Goal: Transaction & Acquisition: Purchase product/service

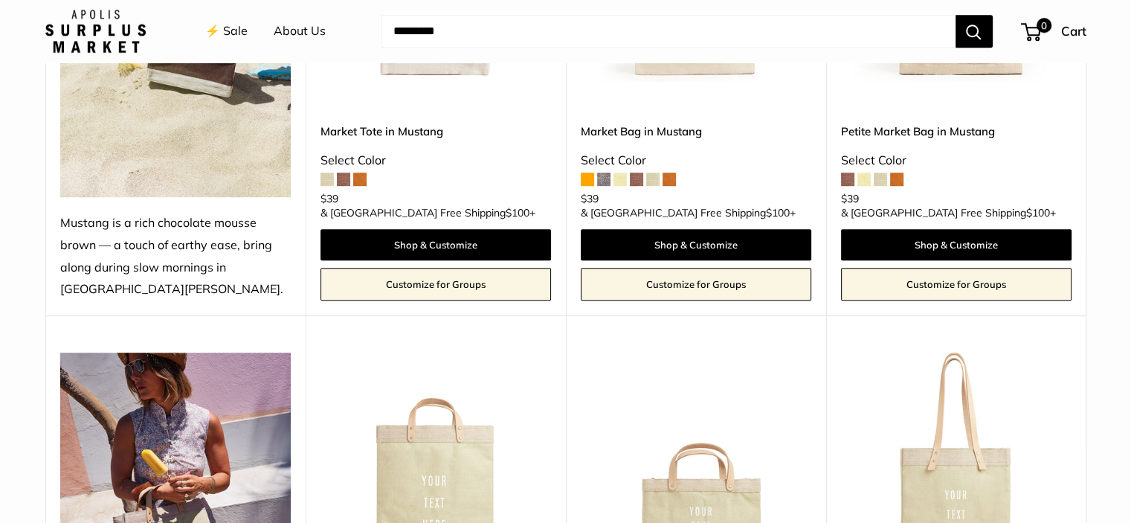
scroll to position [892, 0]
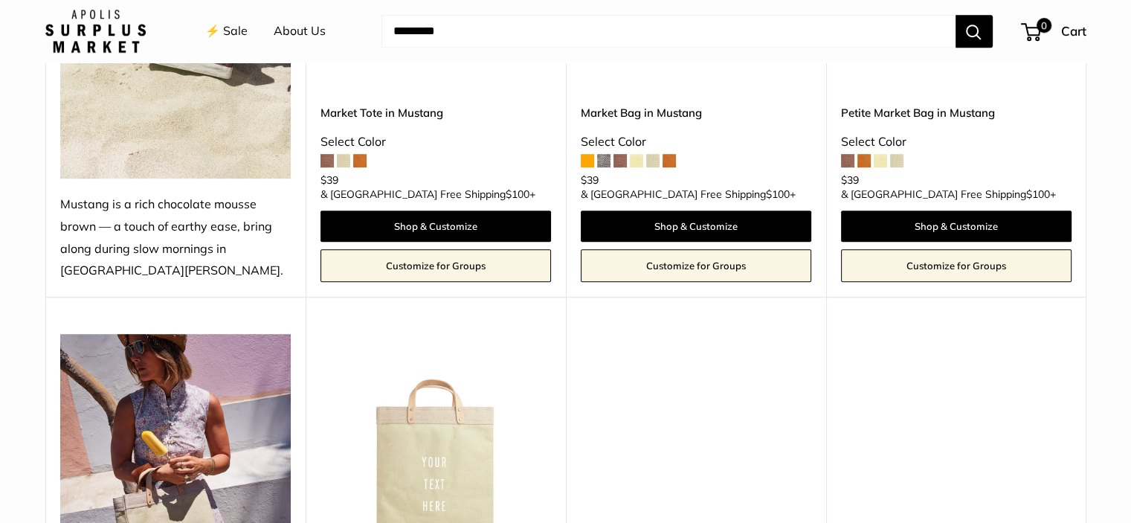
scroll to position [892, 0]
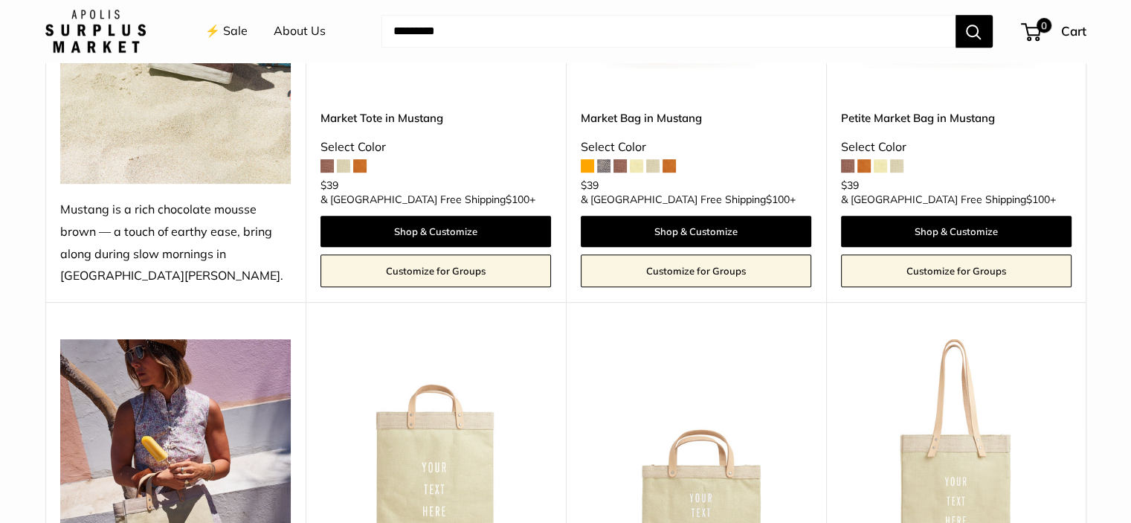
click at [879, 102] on div "Petite Market Bag in Mustang Select Color $39 & [GEOGRAPHIC_DATA] Free Shipping…" at bounding box center [956, 185] width 230 height 204
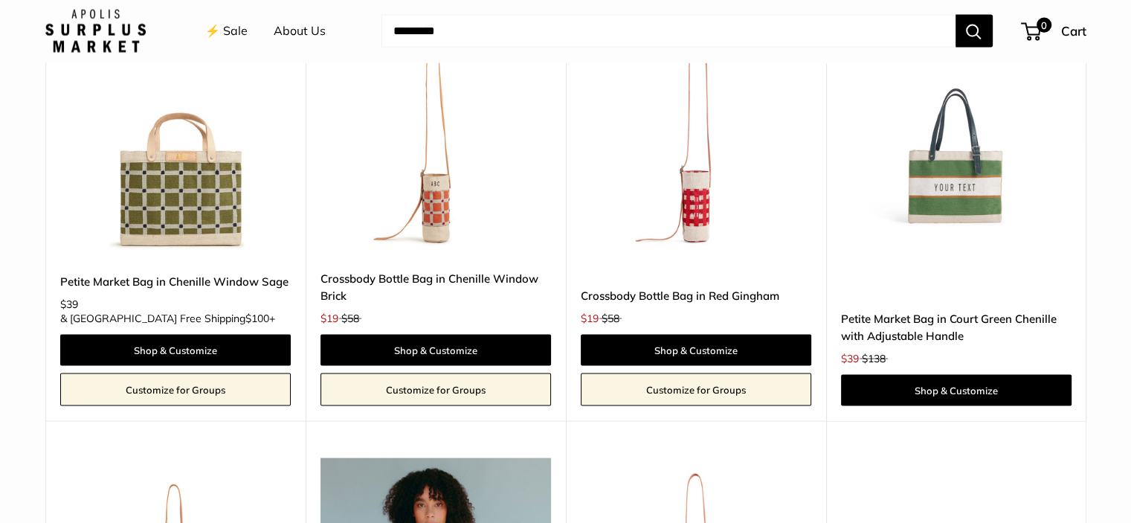
click at [0, 0] on img at bounding box center [0, 0] width 0 height 0
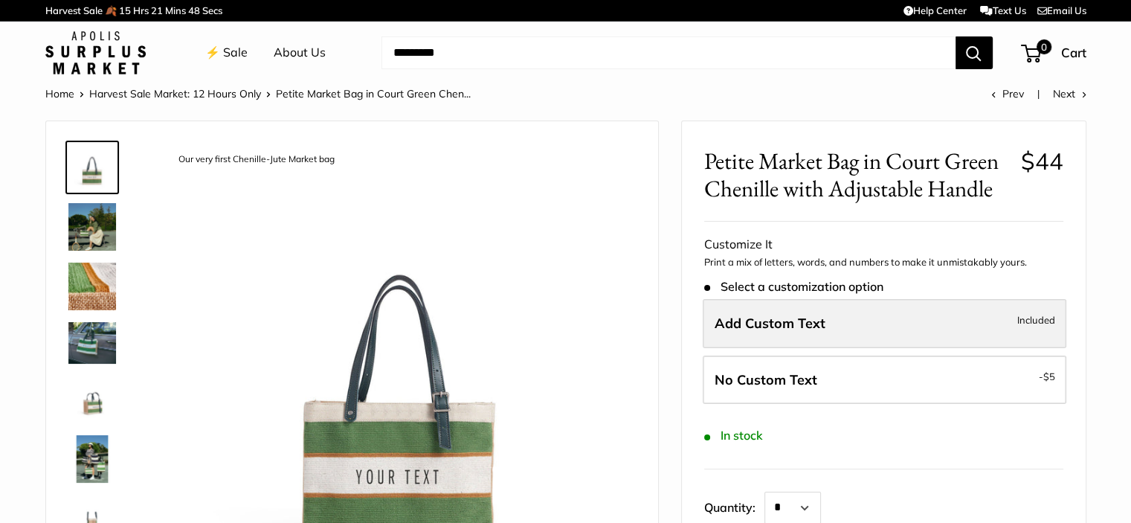
click at [771, 324] on span "Add Custom Text" at bounding box center [769, 322] width 111 height 17
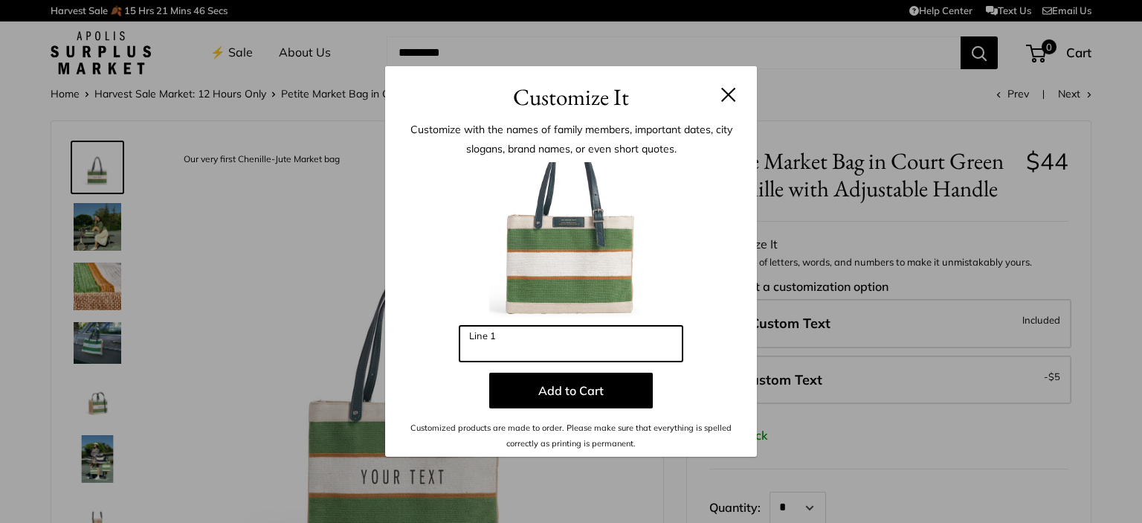
click at [561, 338] on input "Line 1" at bounding box center [570, 344] width 223 height 36
drag, startPoint x: 517, startPoint y: 352, endPoint x: 437, endPoint y: 349, distance: 79.6
click at [437, 349] on div "Enter 10 letters **** Line 1 Add to Cart Customized products are made to order.…" at bounding box center [570, 306] width 327 height 288
paste input "*****"
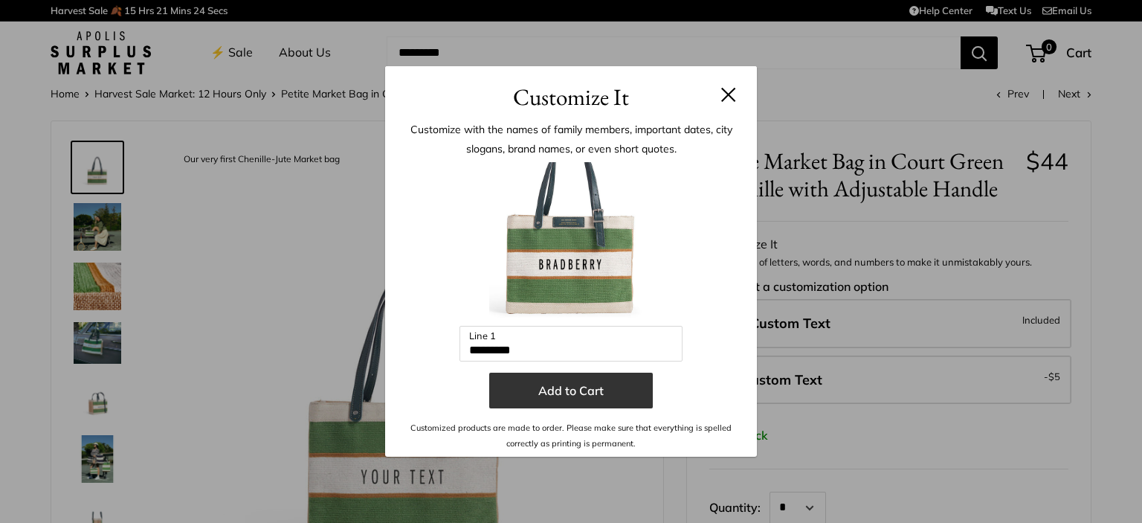
click at [627, 401] on button "Add to Cart" at bounding box center [571, 390] width 164 height 36
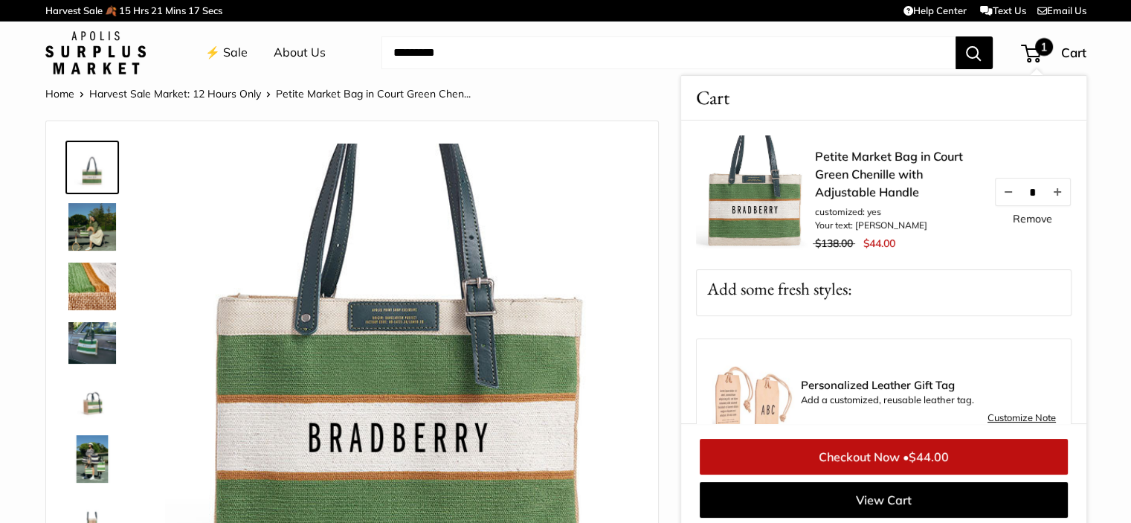
click at [657, 258] on div "Adjustable Handles for whatever mood you are in A close up of our first Chenill…" at bounding box center [352, 375] width 612 height 508
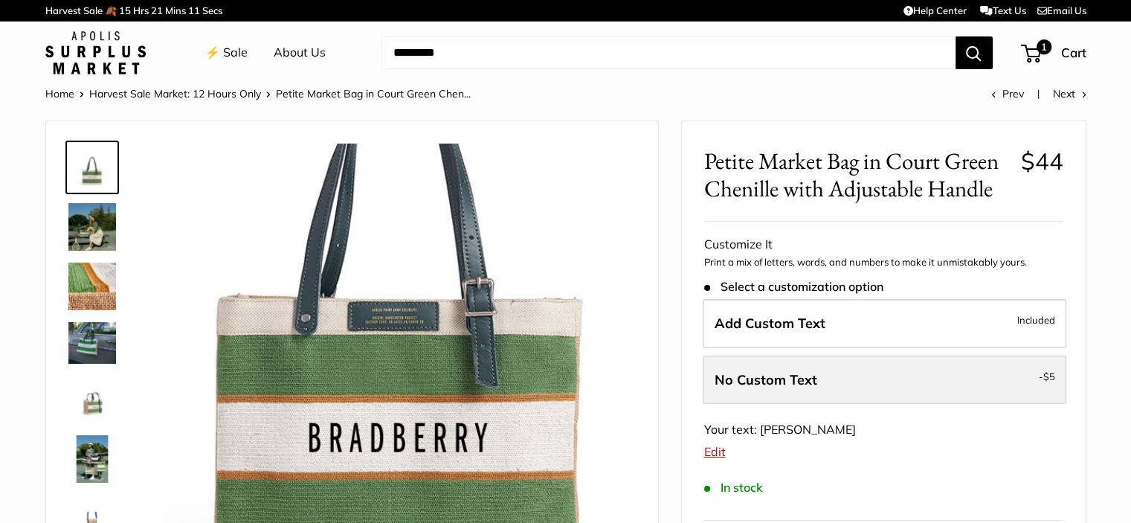
click at [749, 377] on span "No Custom Text" at bounding box center [765, 379] width 103 height 17
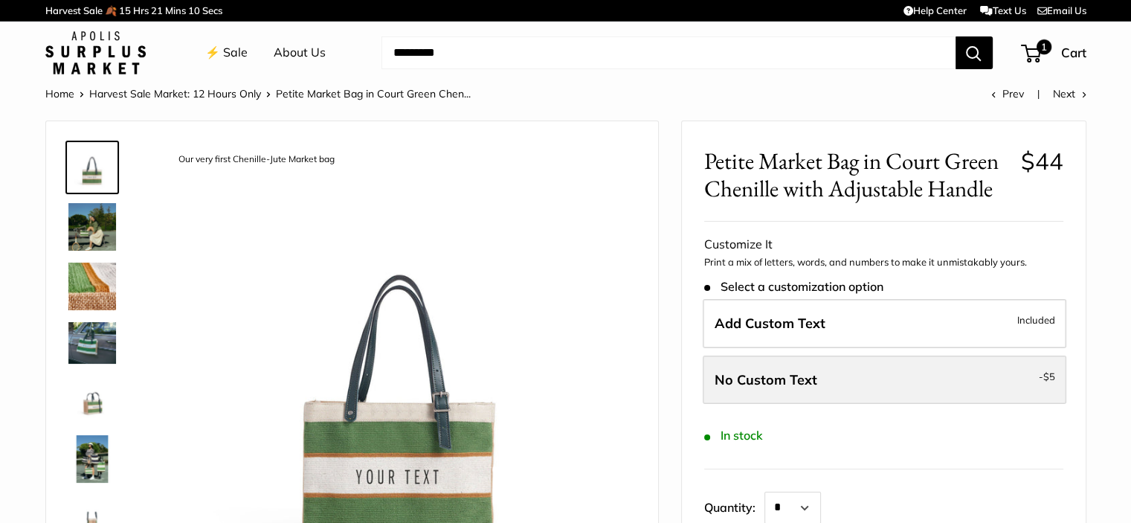
click at [749, 377] on span "No Custom Text" at bounding box center [765, 379] width 103 height 17
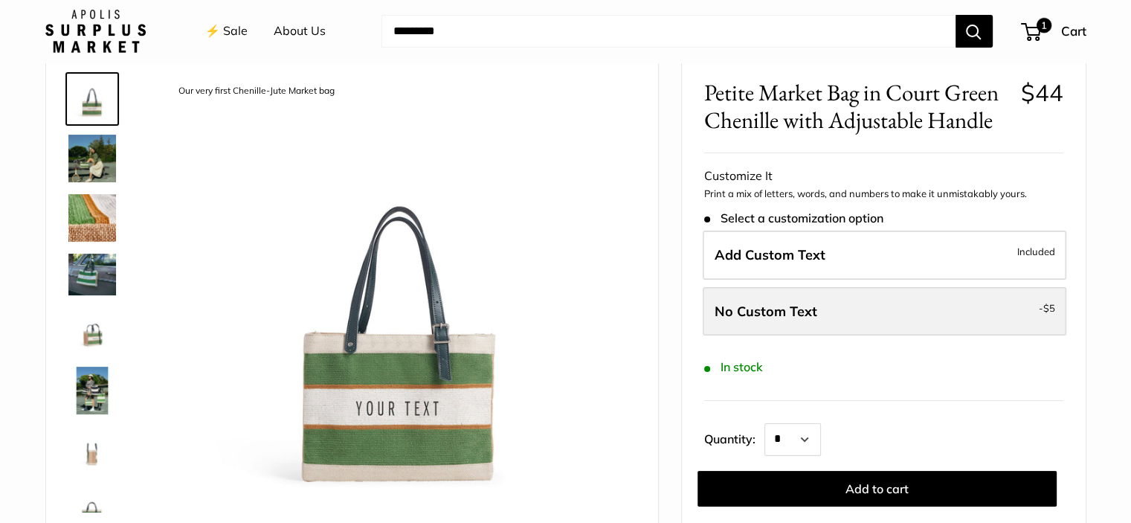
scroll to position [74, 0]
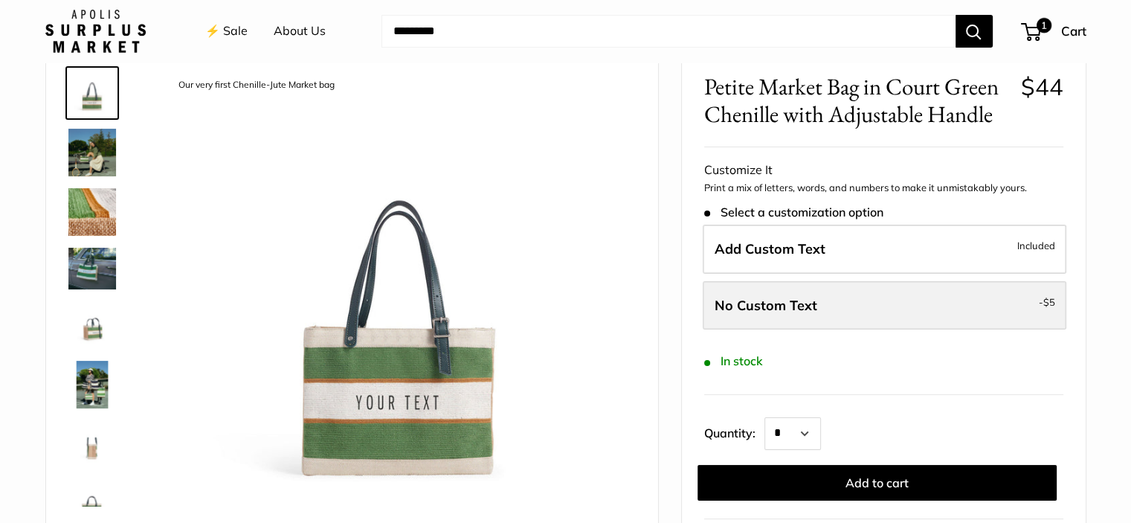
click at [1046, 300] on span "$5" at bounding box center [1049, 302] width 12 height 12
click at [963, 300] on label "No Custom Text - $5" at bounding box center [885, 305] width 364 height 49
click at [878, 297] on label "No Custom Text - $5" at bounding box center [885, 305] width 364 height 49
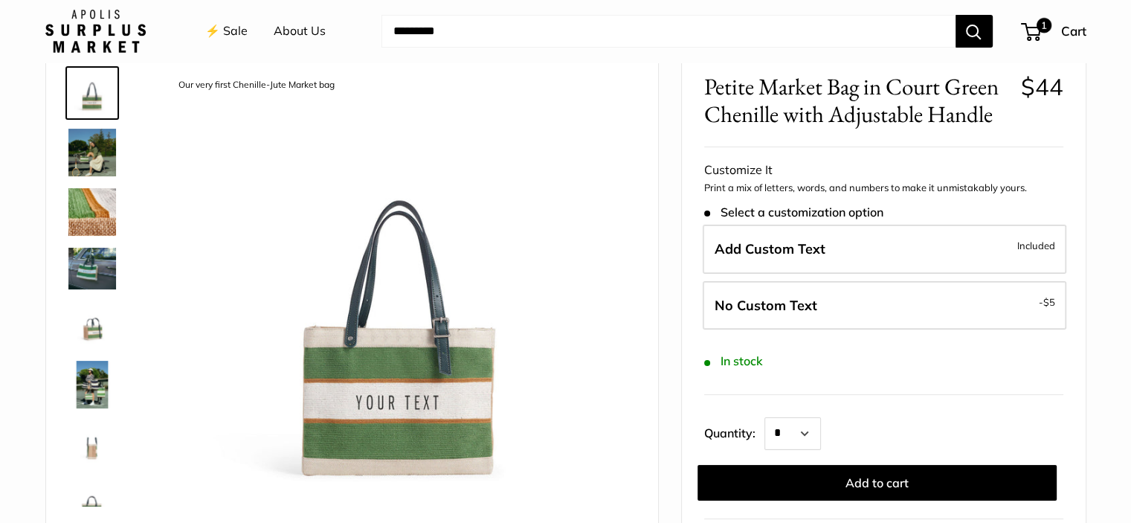
click at [917, 334] on div "Add Custom Text Included No Custom Text - $5" at bounding box center [883, 281] width 365 height 112
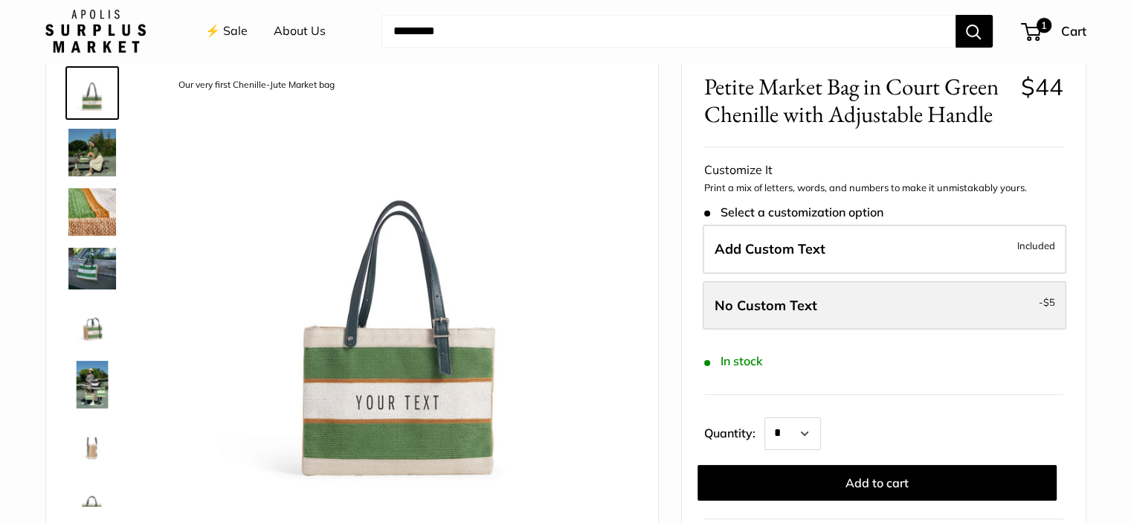
click at [1011, 300] on label "No Custom Text - $5" at bounding box center [885, 305] width 364 height 49
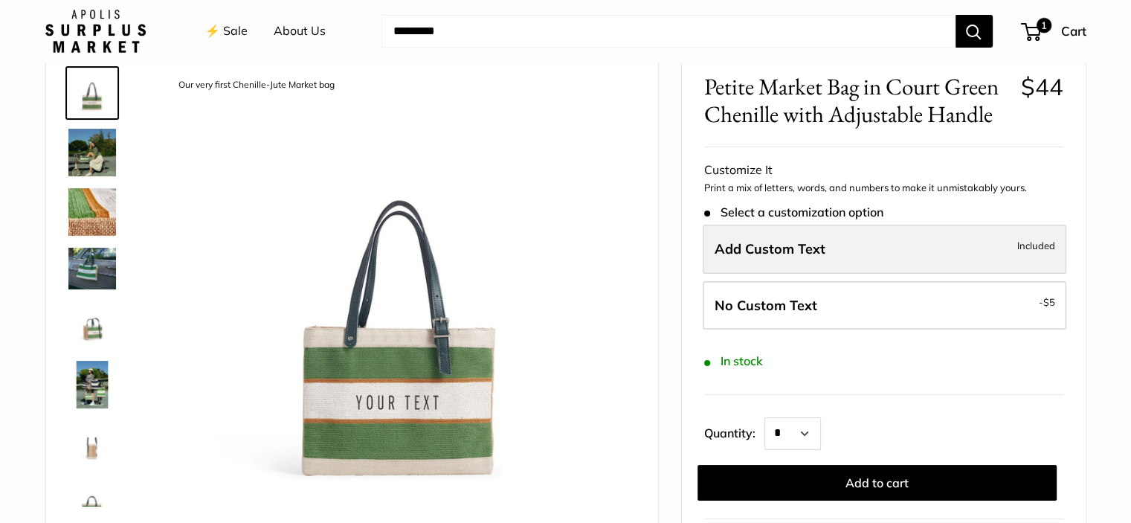
click at [891, 247] on label "Add Custom Text Included" at bounding box center [885, 249] width 364 height 49
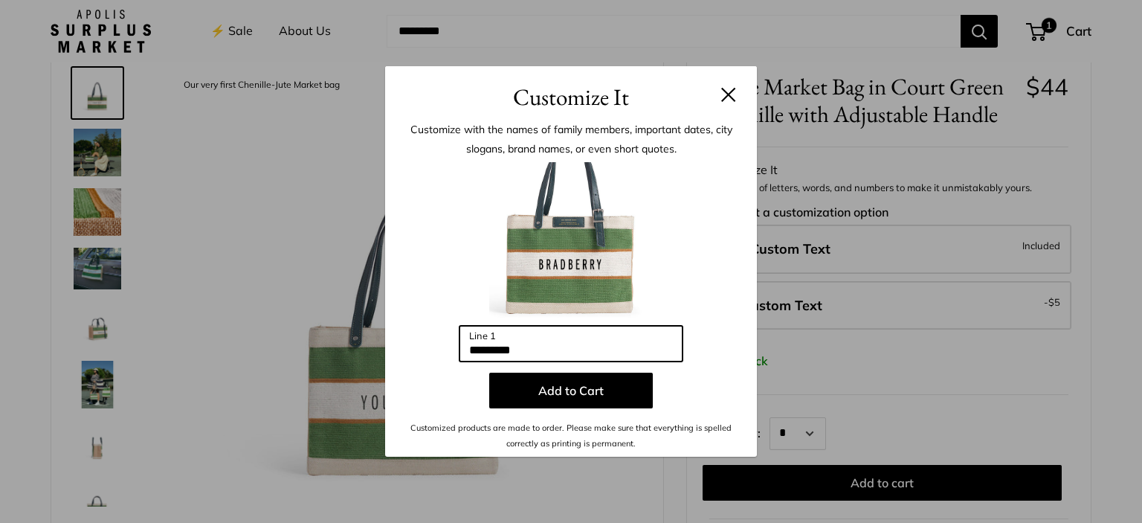
click at [601, 350] on input "*********" at bounding box center [570, 344] width 223 height 36
paste input "text"
type input "*********"
click at [601, 350] on input "*********" at bounding box center [570, 344] width 223 height 36
click at [924, 306] on div "Customize It Customize with the names of family members, important dates, city …" at bounding box center [571, 261] width 1142 height 523
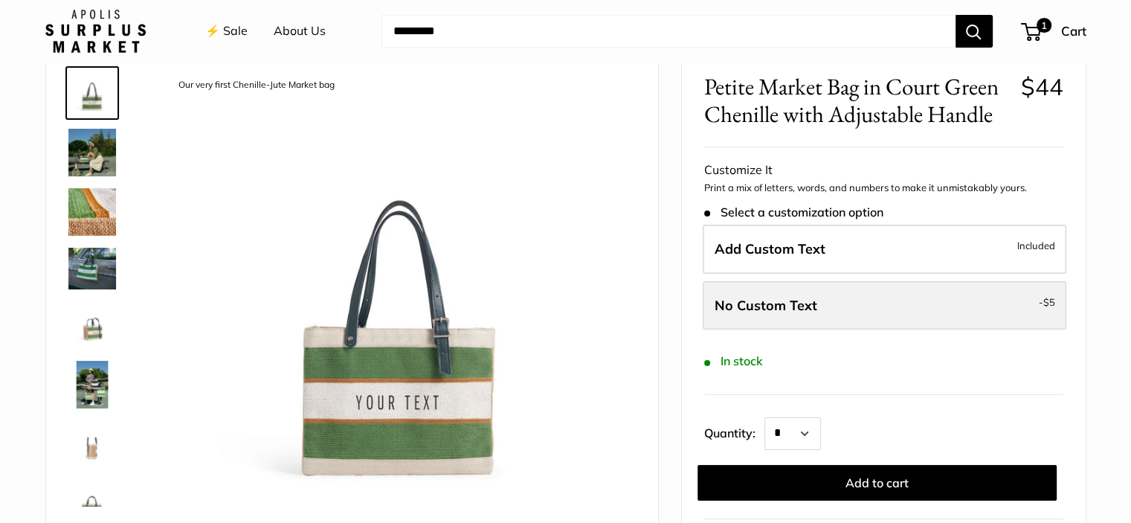
click at [830, 299] on label "No Custom Text - $5" at bounding box center [885, 305] width 364 height 49
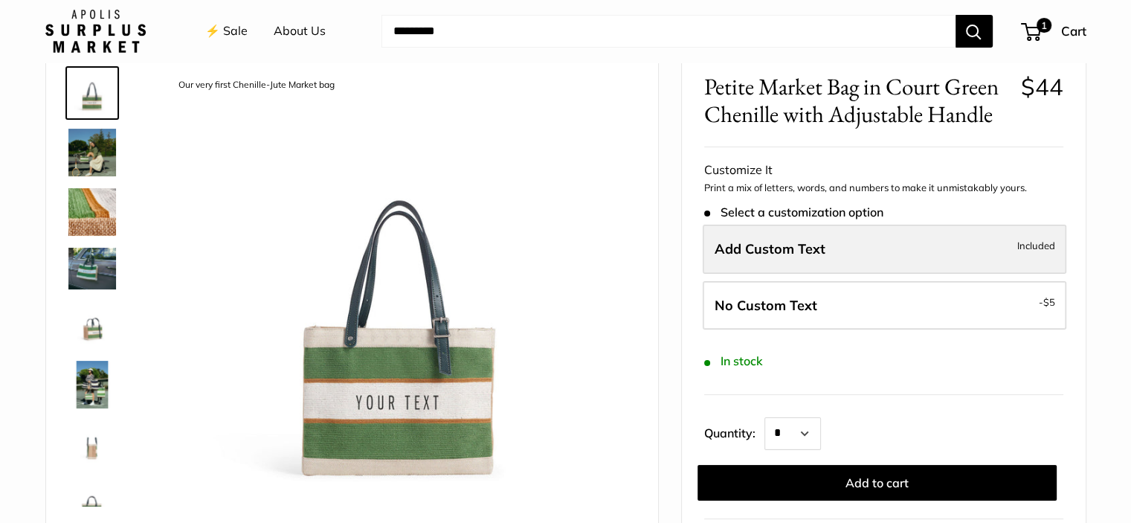
click at [828, 245] on label "Add Custom Text Included" at bounding box center [885, 249] width 364 height 49
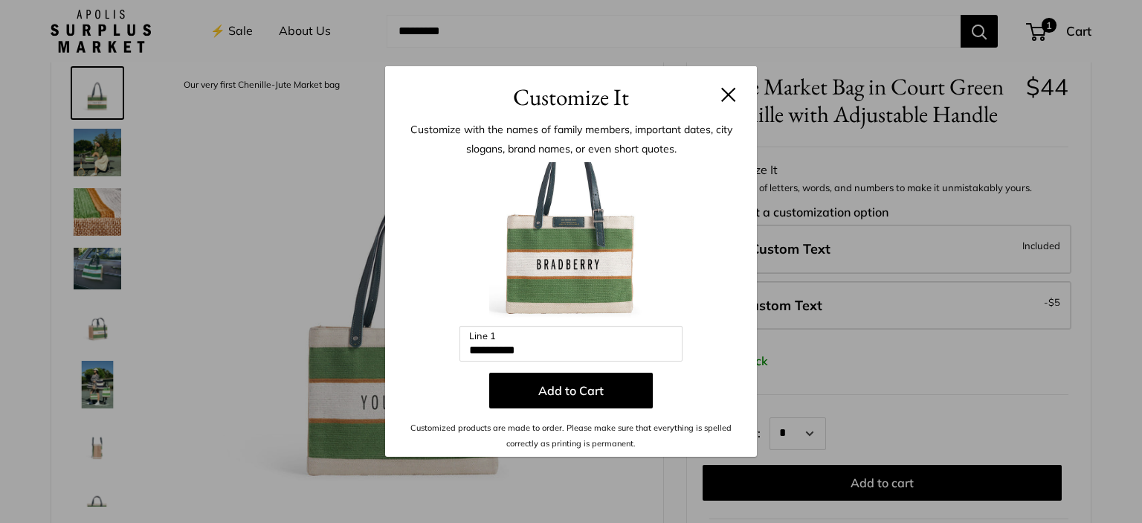
click at [891, 350] on div "Customize It Customize with the names of family members, important dates, city …" at bounding box center [571, 261] width 1142 height 523
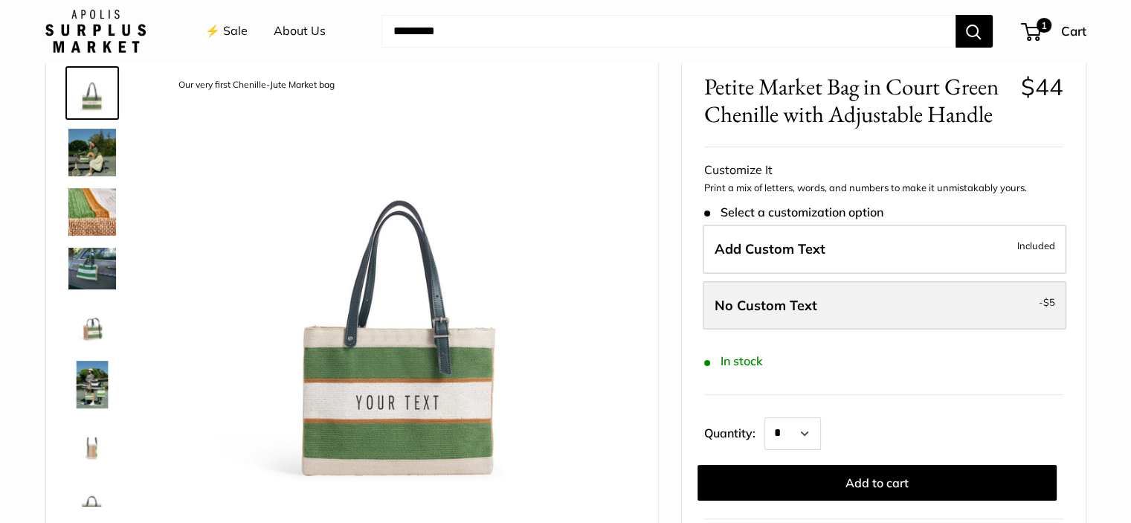
click at [832, 300] on label "No Custom Text - $5" at bounding box center [885, 305] width 364 height 49
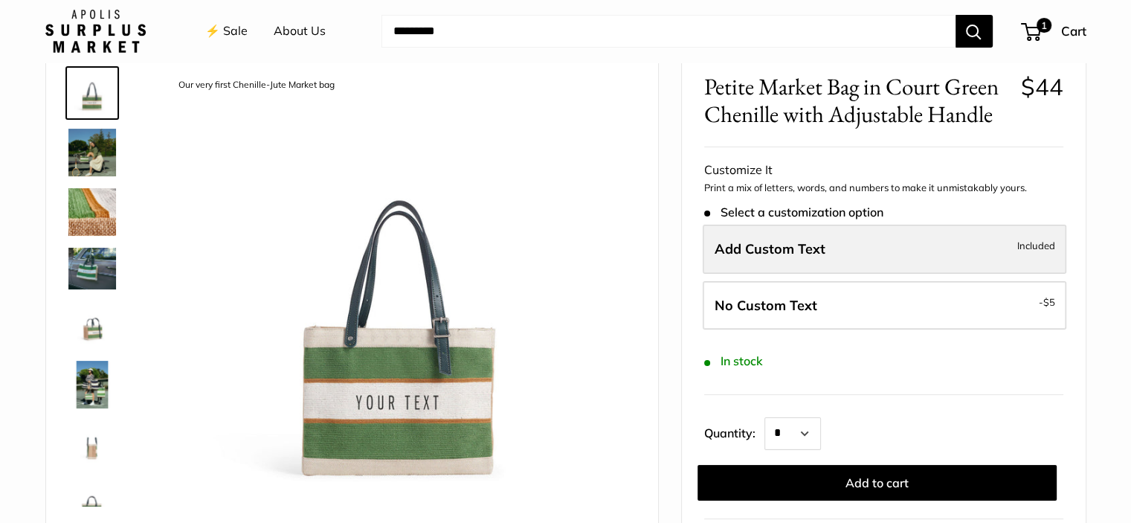
click at [832, 246] on label "Add Custom Text Included" at bounding box center [885, 249] width 364 height 49
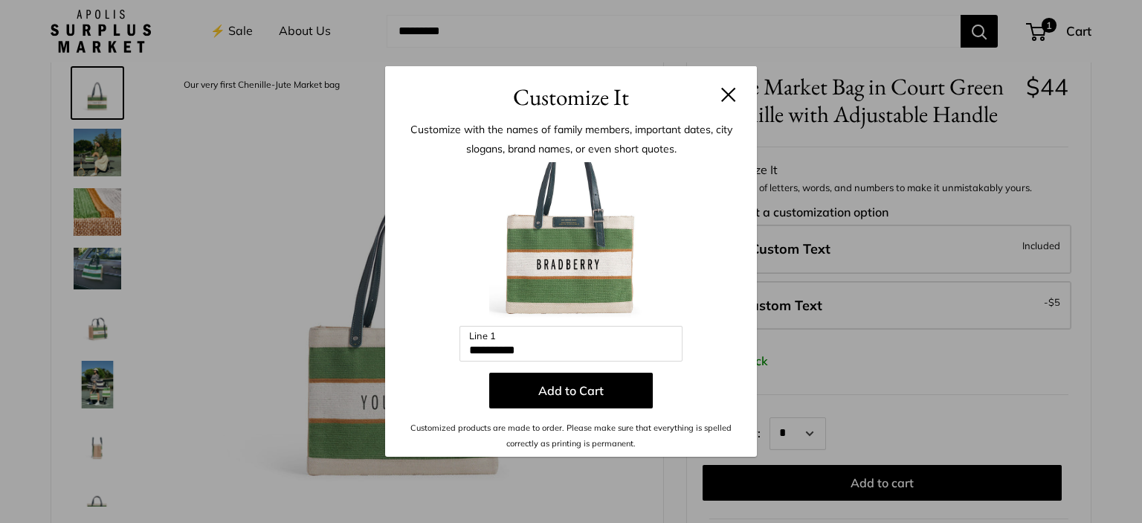
click at [721, 88] on button at bounding box center [728, 94] width 15 height 15
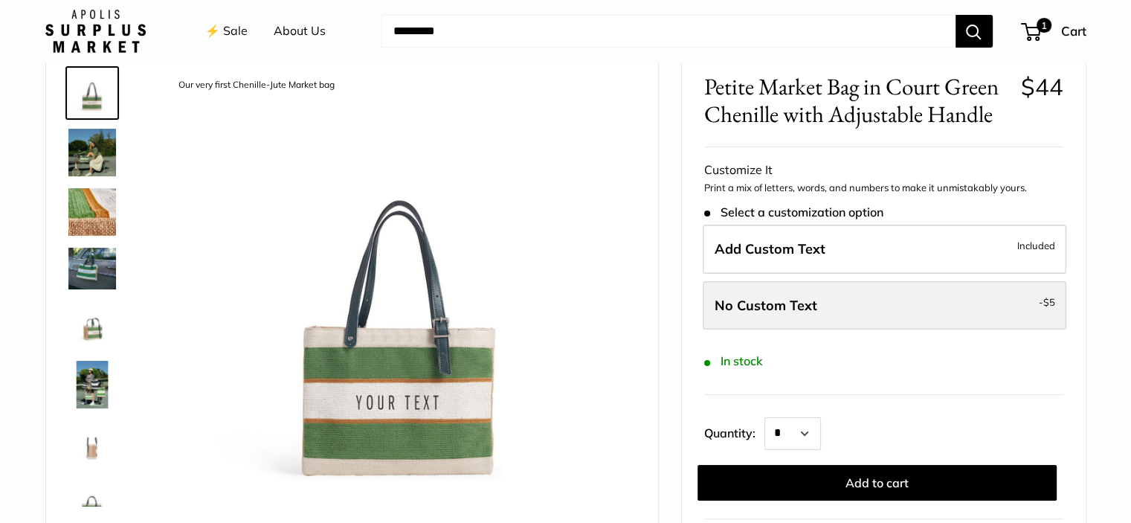
click at [816, 309] on label "No Custom Text - $5" at bounding box center [885, 305] width 364 height 49
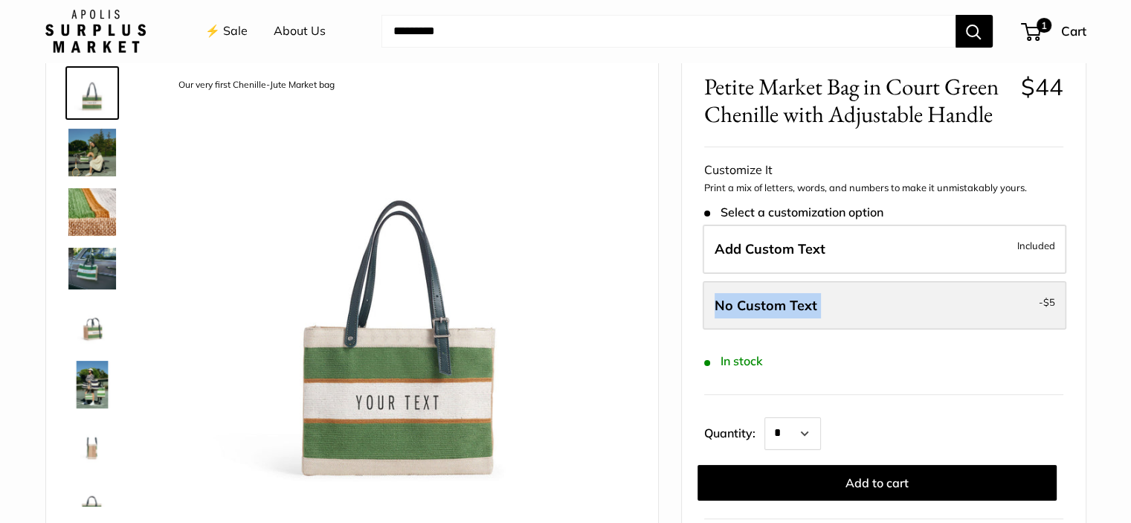
click at [907, 308] on label "No Custom Text - $5" at bounding box center [885, 305] width 364 height 49
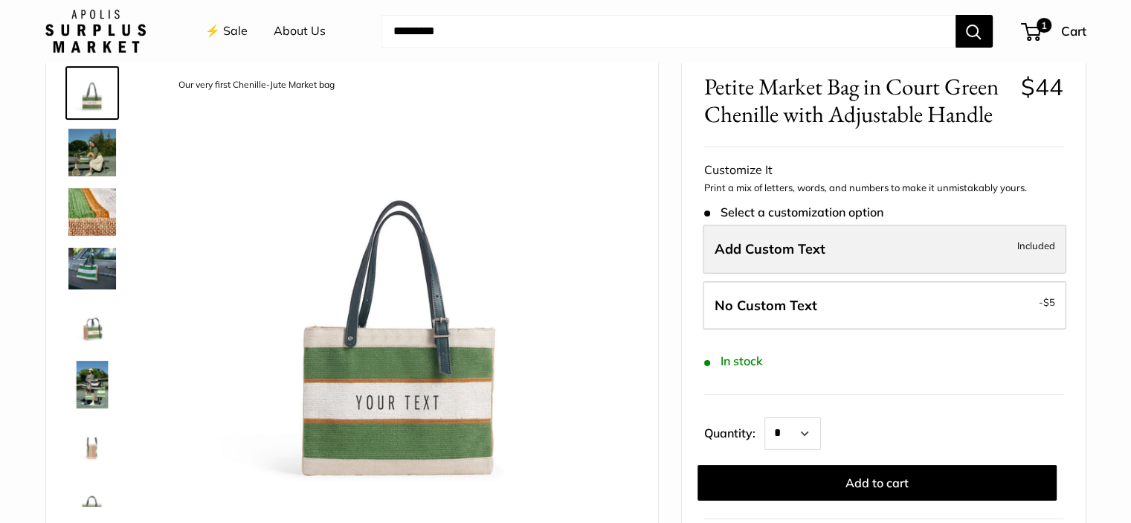
click at [879, 258] on label "Add Custom Text Included" at bounding box center [885, 249] width 364 height 49
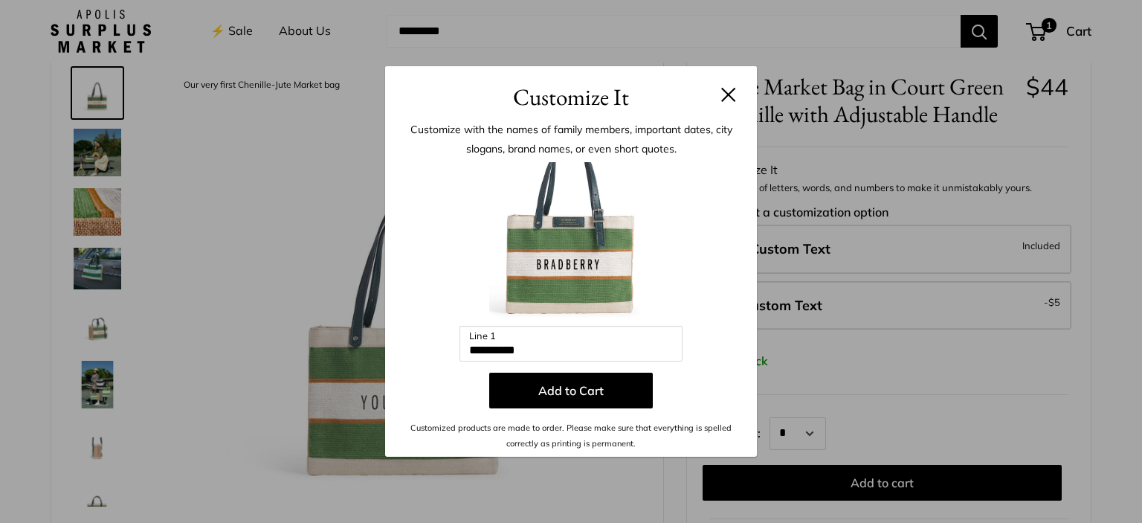
click at [886, 346] on div "Customize It Customize with the names of family members, important dates, city …" at bounding box center [571, 261] width 1142 height 523
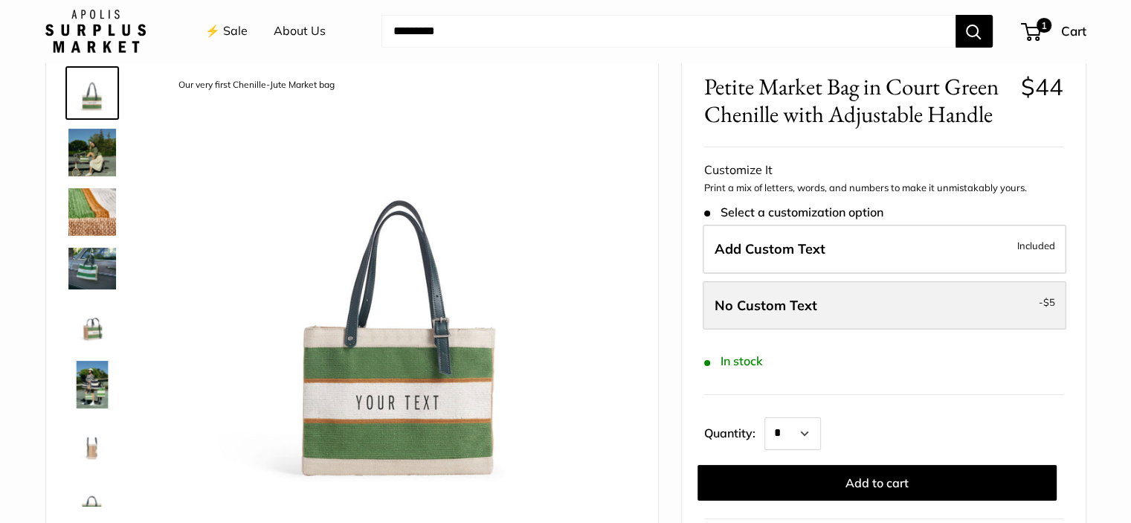
click at [853, 302] on label "No Custom Text - $5" at bounding box center [885, 305] width 364 height 49
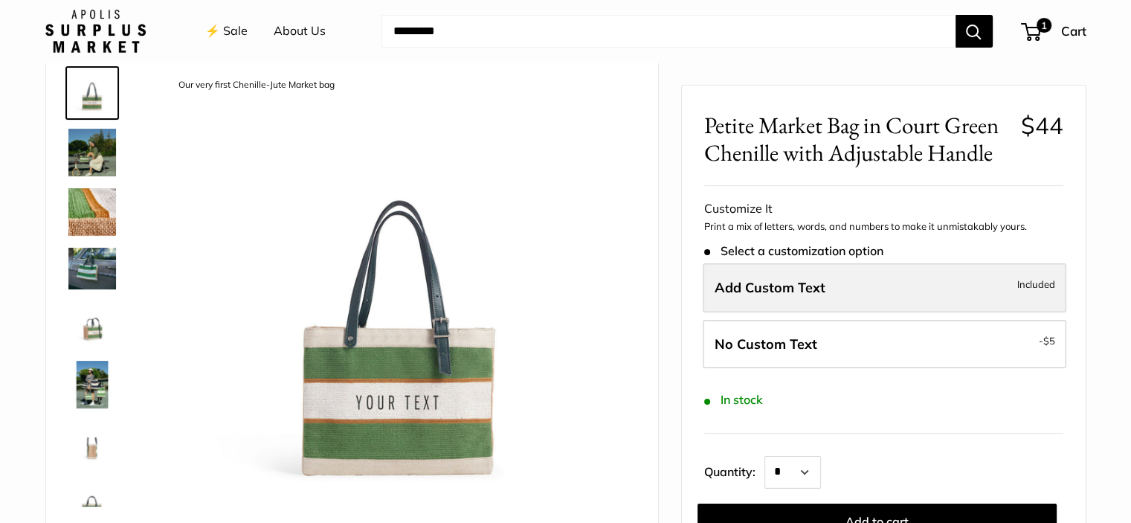
click at [833, 285] on label "Add Custom Text Included" at bounding box center [885, 287] width 364 height 49
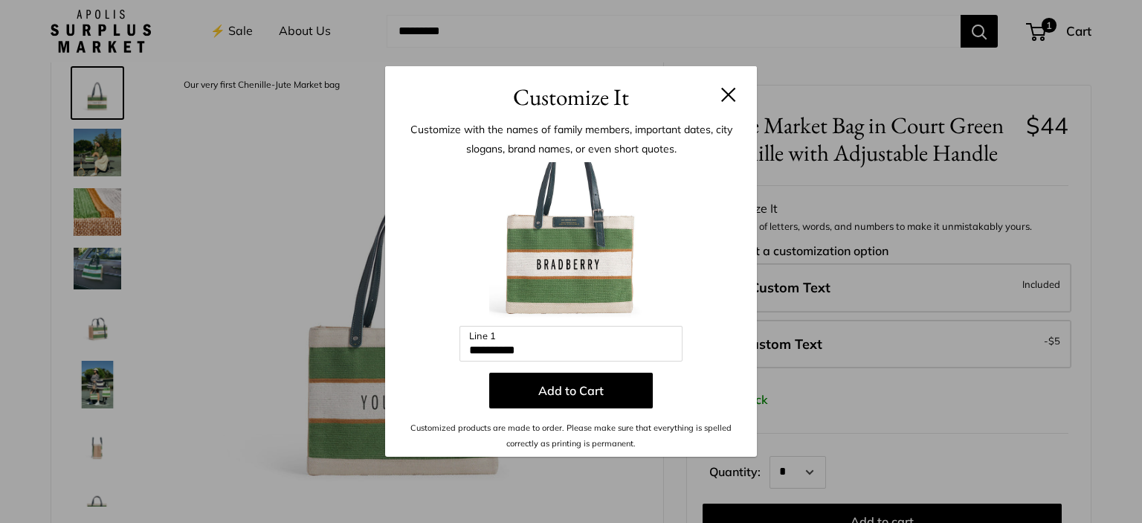
click at [858, 372] on div "Customize It Customize with the names of family members, important dates, city …" at bounding box center [571, 261] width 1142 height 523
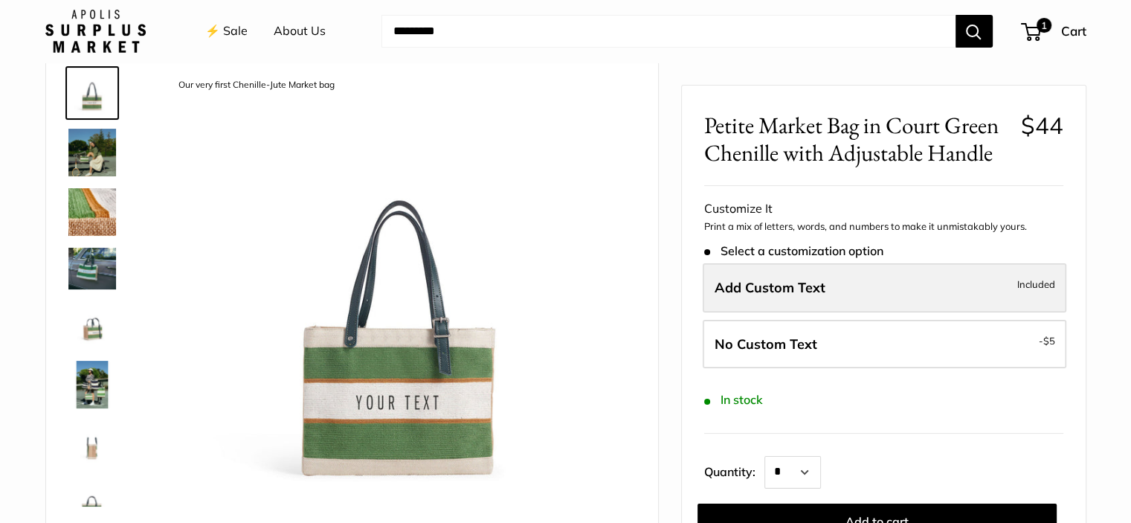
click at [836, 281] on label "Add Custom Text Included" at bounding box center [885, 287] width 364 height 49
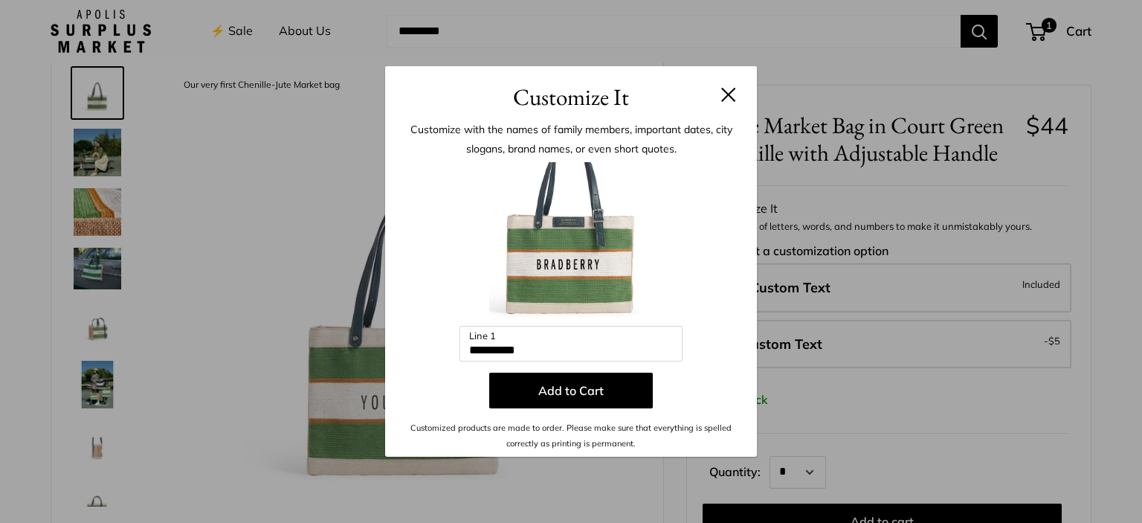
click at [723, 105] on h3 "Customize It" at bounding box center [570, 97] width 327 height 35
click at [723, 102] on h3 "Customize It" at bounding box center [570, 97] width 327 height 35
click at [731, 97] on button at bounding box center [728, 94] width 15 height 15
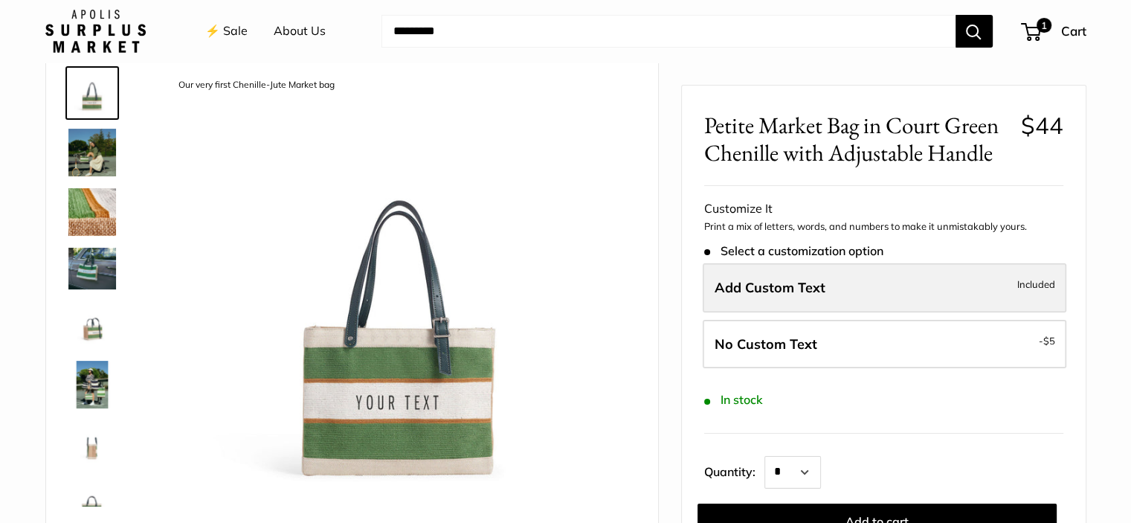
click at [828, 288] on label "Add Custom Text Included" at bounding box center [885, 287] width 364 height 49
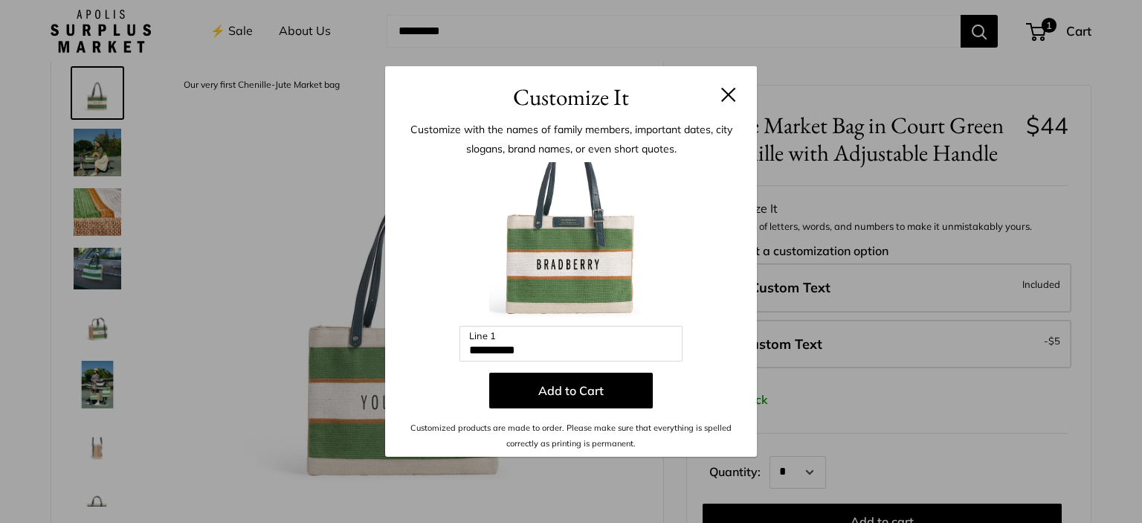
click at [727, 91] on button at bounding box center [728, 94] width 15 height 15
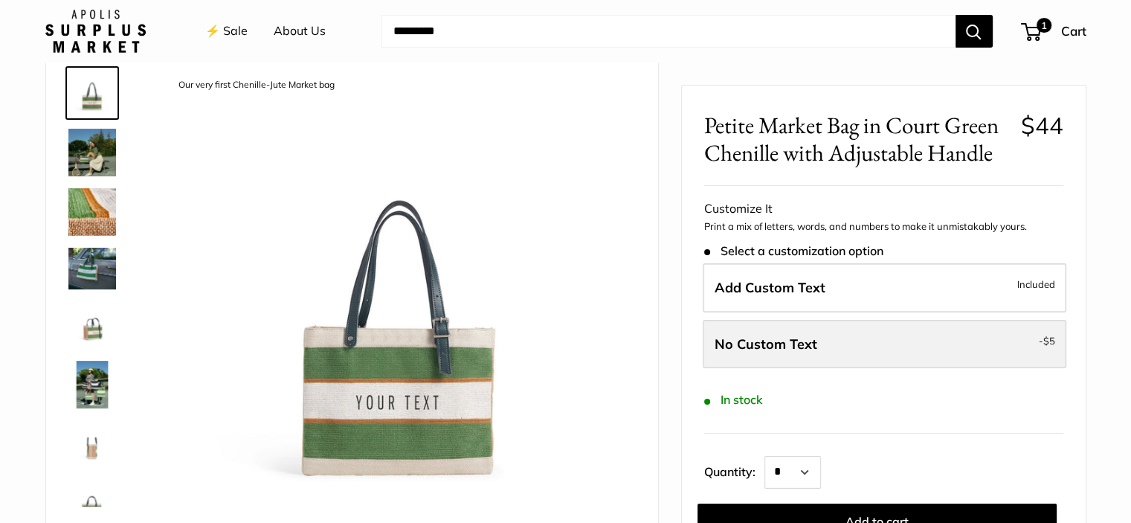
click at [800, 346] on span "No Custom Text" at bounding box center [765, 343] width 103 height 17
click at [810, 347] on span "No Custom Text" at bounding box center [765, 343] width 103 height 17
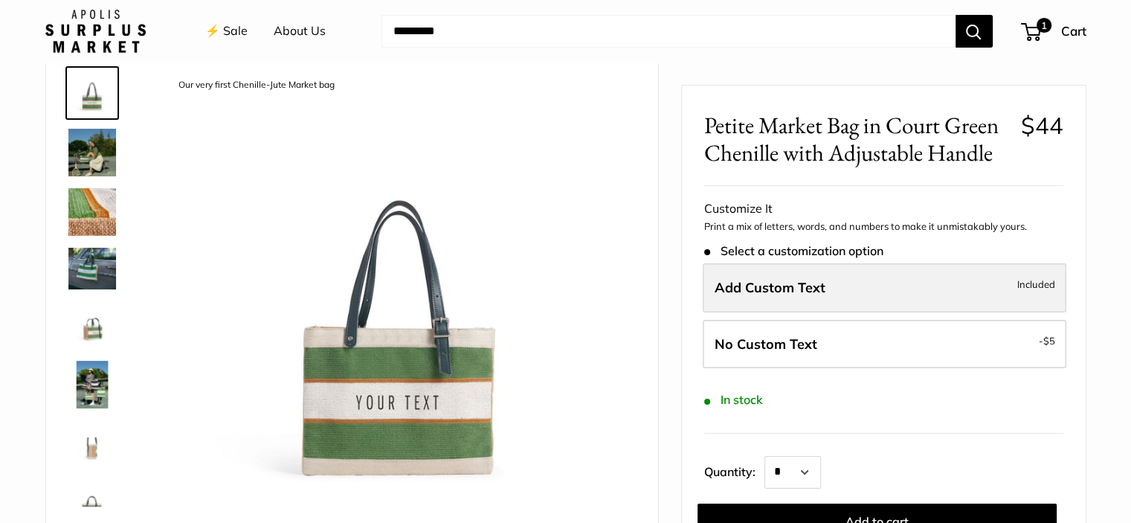
click at [820, 285] on span "Add Custom Text" at bounding box center [769, 287] width 111 height 17
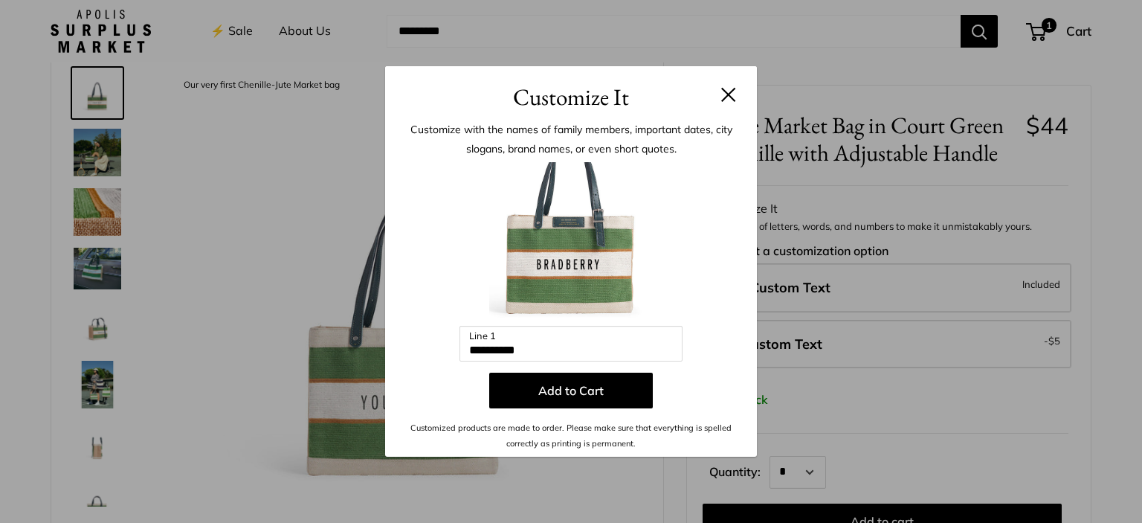
click at [729, 90] on button at bounding box center [728, 94] width 15 height 15
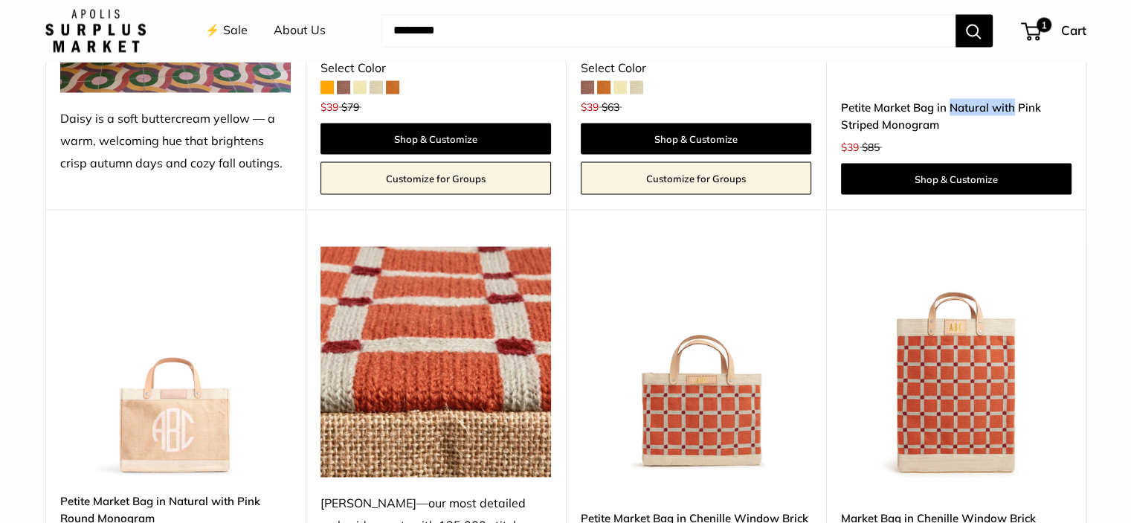
scroll to position [2847, 0]
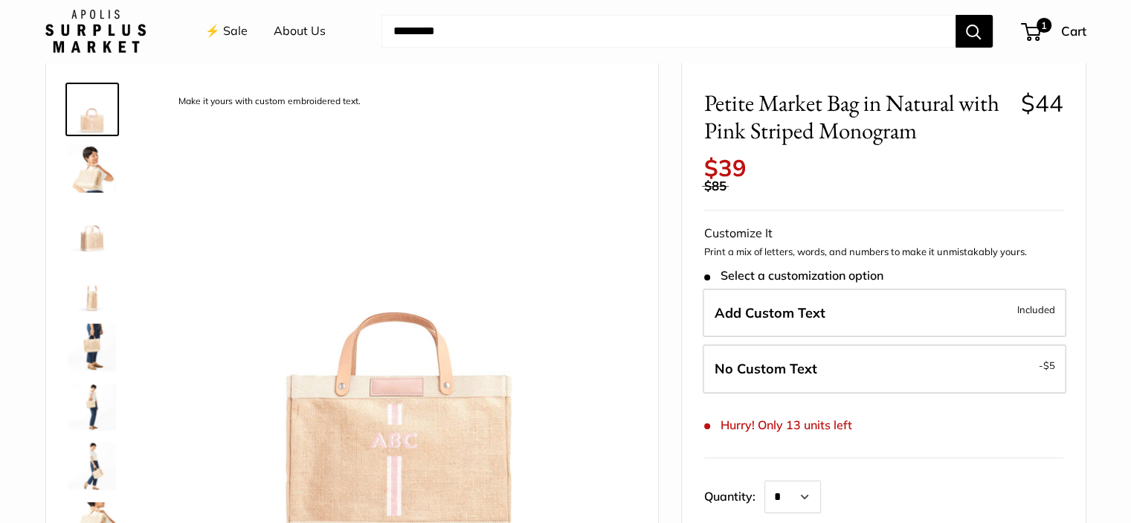
scroll to position [74, 0]
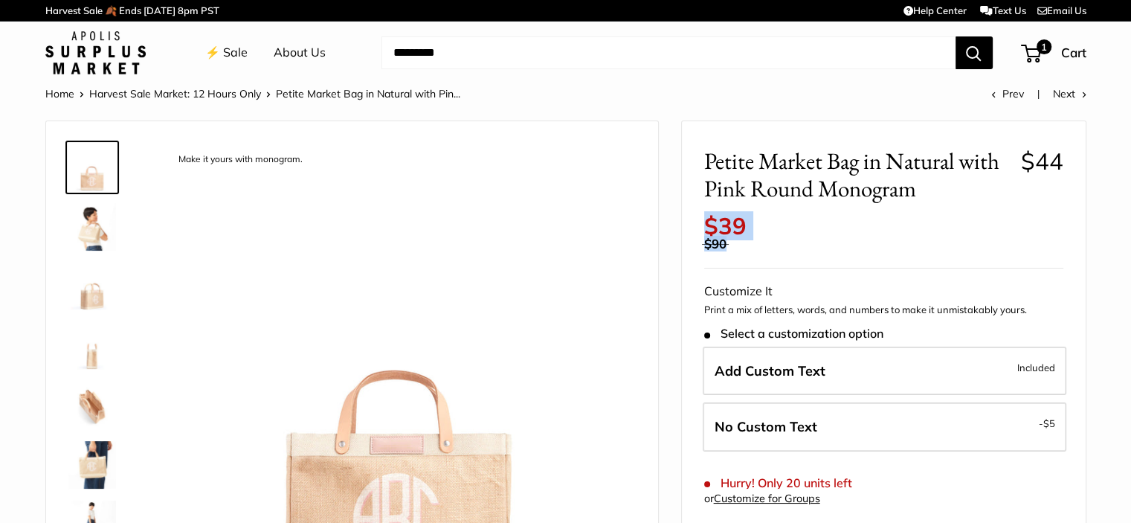
drag, startPoint x: 703, startPoint y: 225, endPoint x: 776, endPoint y: 222, distance: 72.9
click at [774, 223] on tr "$39 $90 /" at bounding box center [883, 232] width 359 height 36
click at [734, 227] on span "$39" at bounding box center [725, 225] width 42 height 29
drag, startPoint x: 704, startPoint y: 227, endPoint x: 743, endPoint y: 222, distance: 39.7
click at [743, 222] on span "$39" at bounding box center [725, 225] width 42 height 29
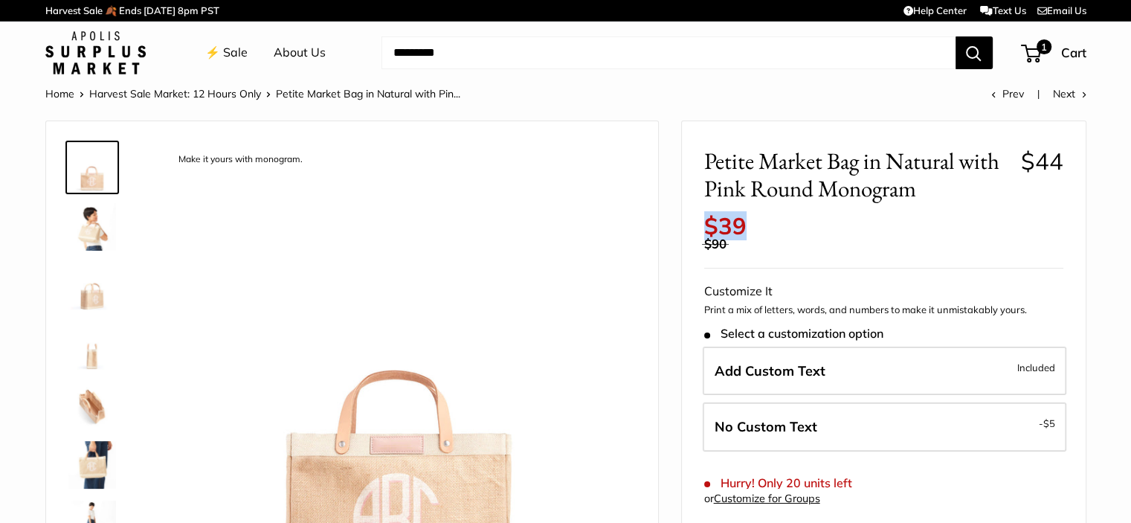
copy span "$39"
